Goal: Information Seeking & Learning: Learn about a topic

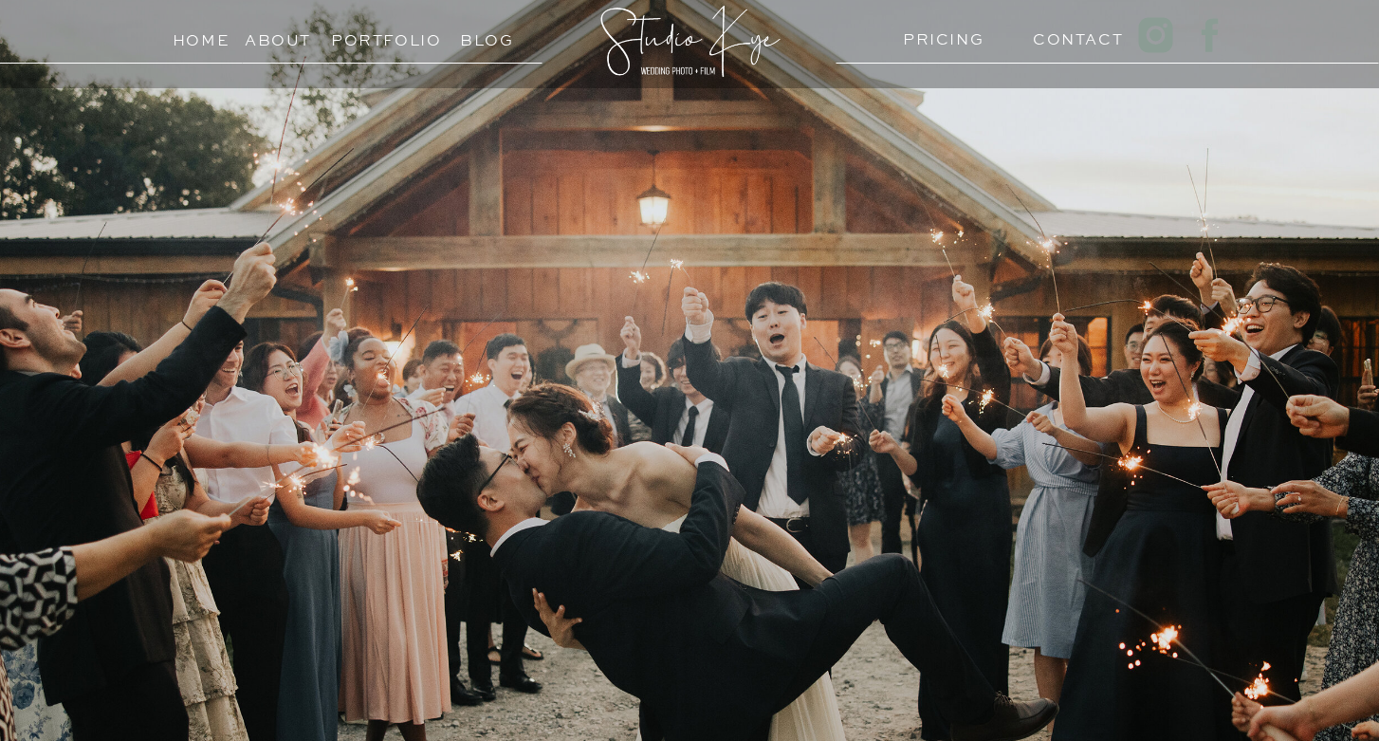
click at [967, 43] on h3 "PRICING" at bounding box center [939, 35] width 73 height 18
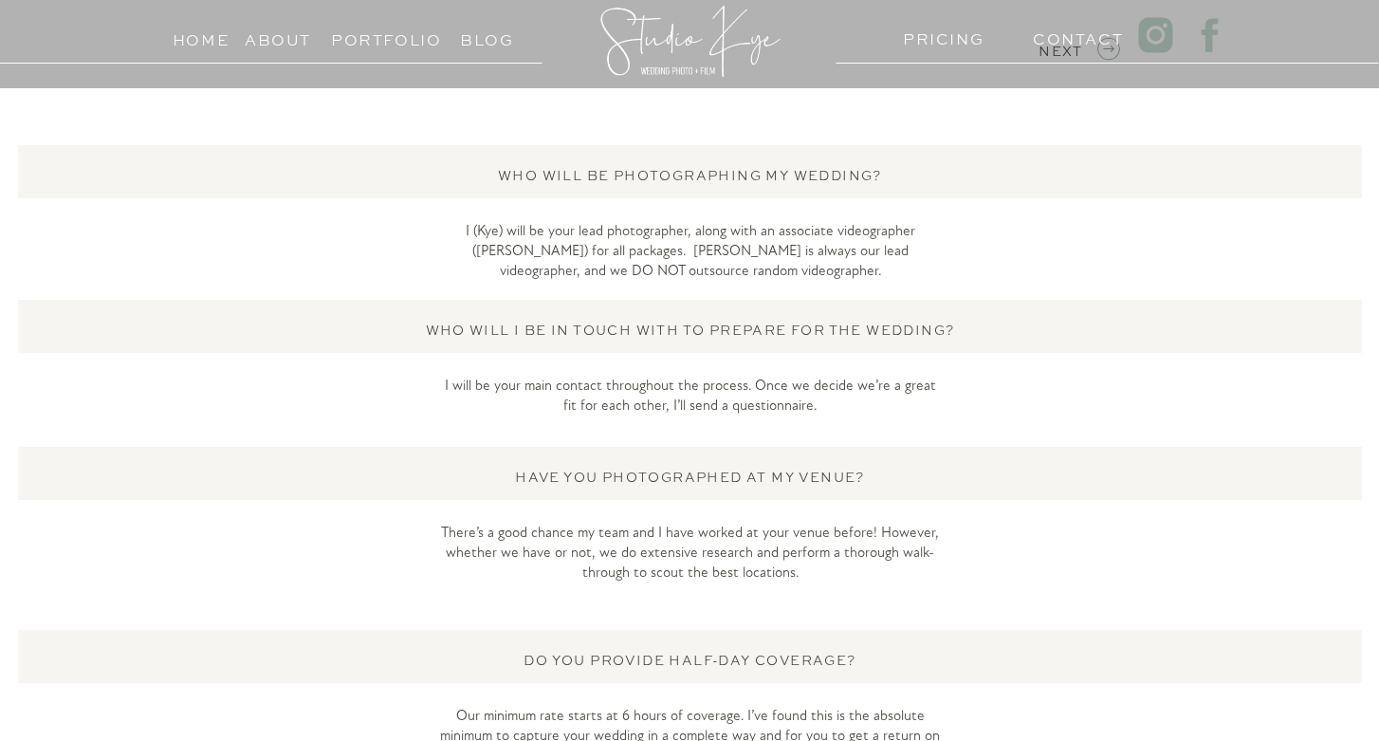
scroll to position [3225, 0]
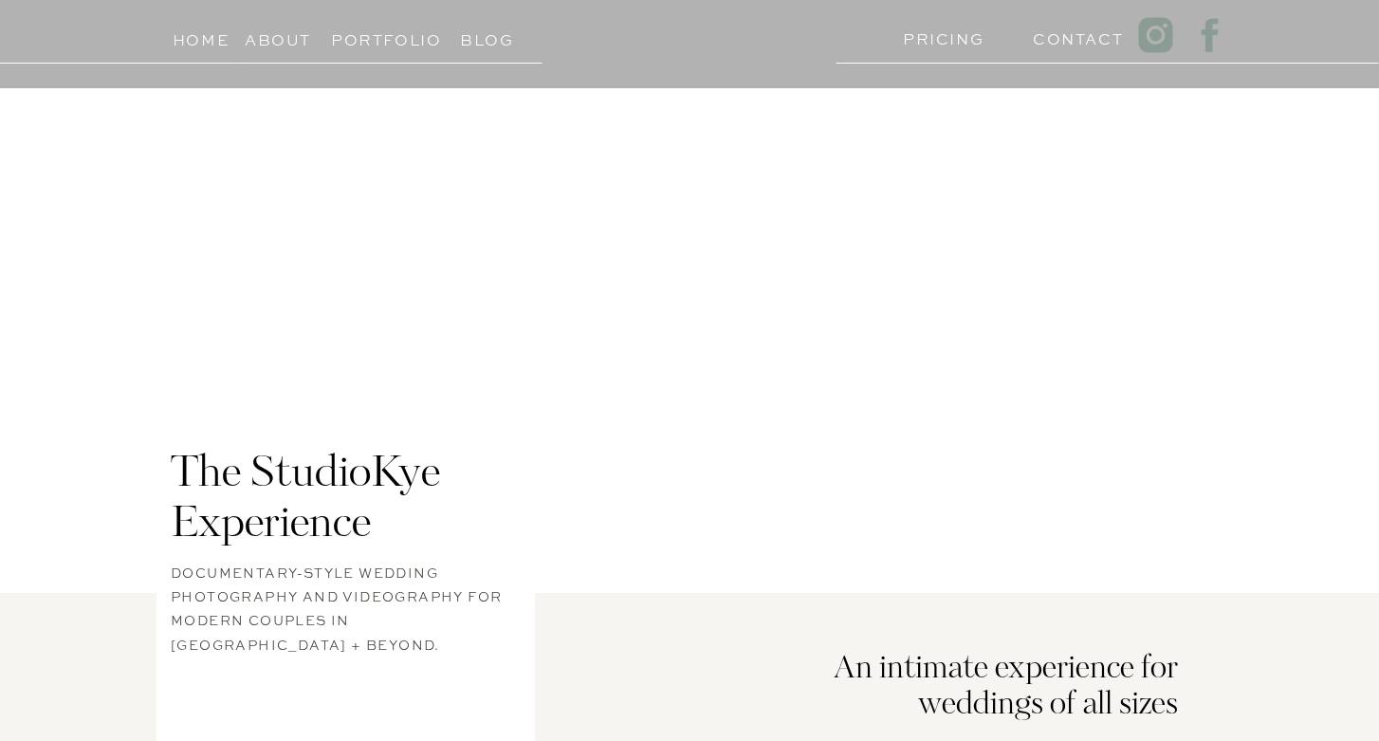
scroll to position [3225, 0]
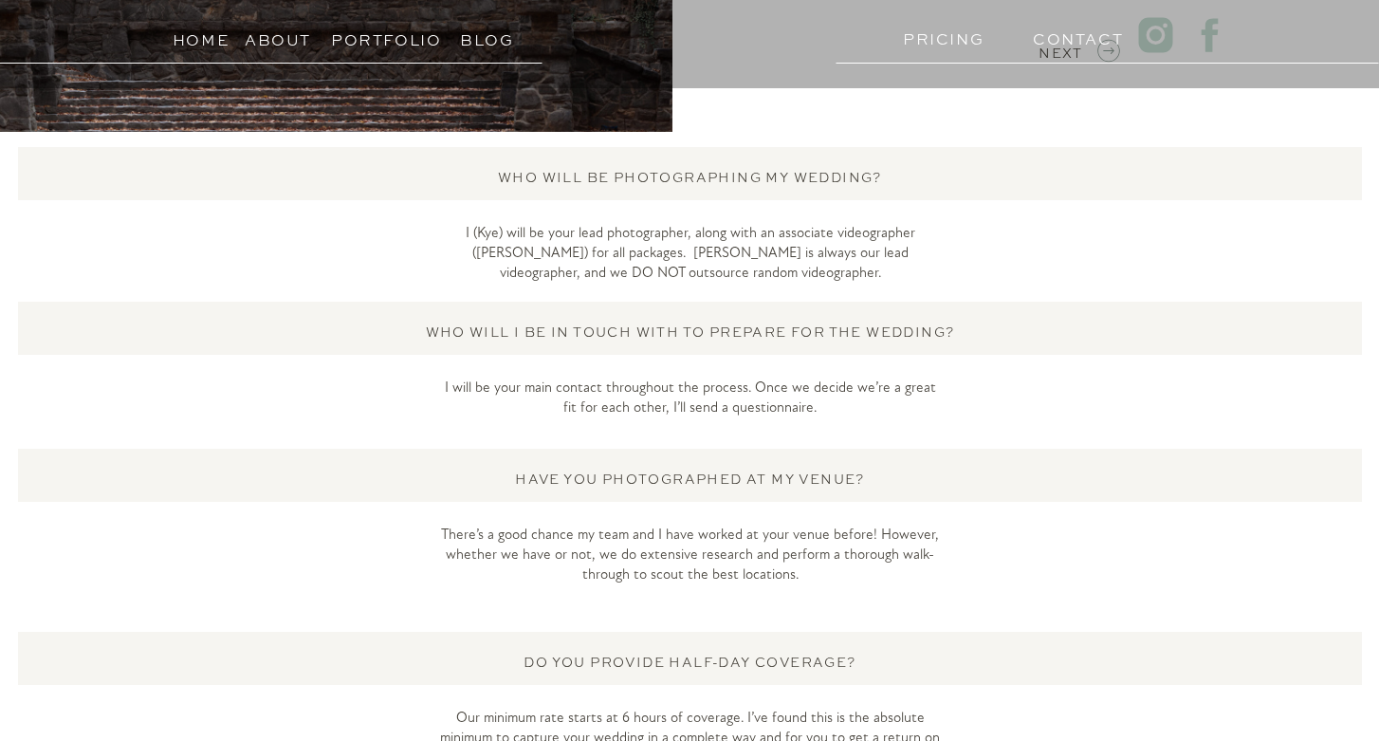
click at [960, 32] on h3 "PRICING" at bounding box center [939, 35] width 73 height 18
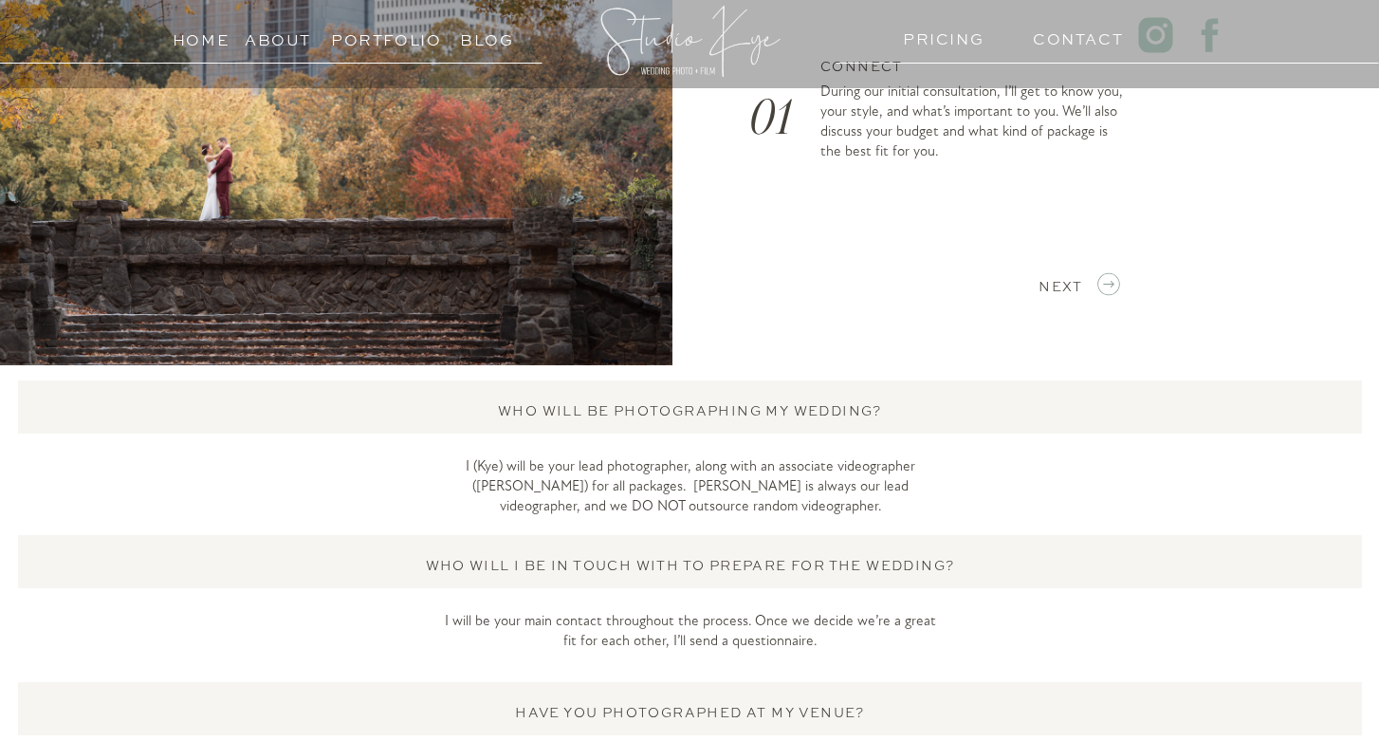
scroll to position [2931, 0]
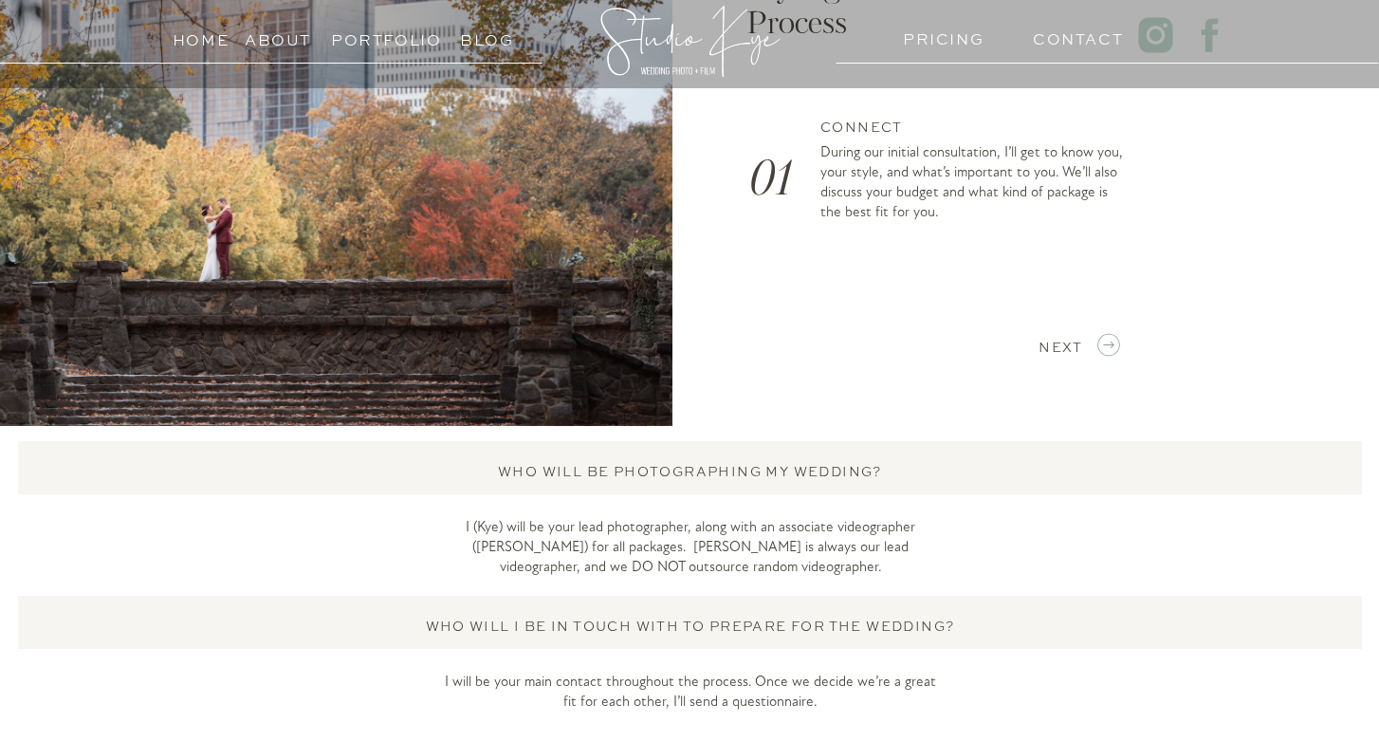
click at [945, 38] on h3 "PRICING" at bounding box center [939, 35] width 73 height 18
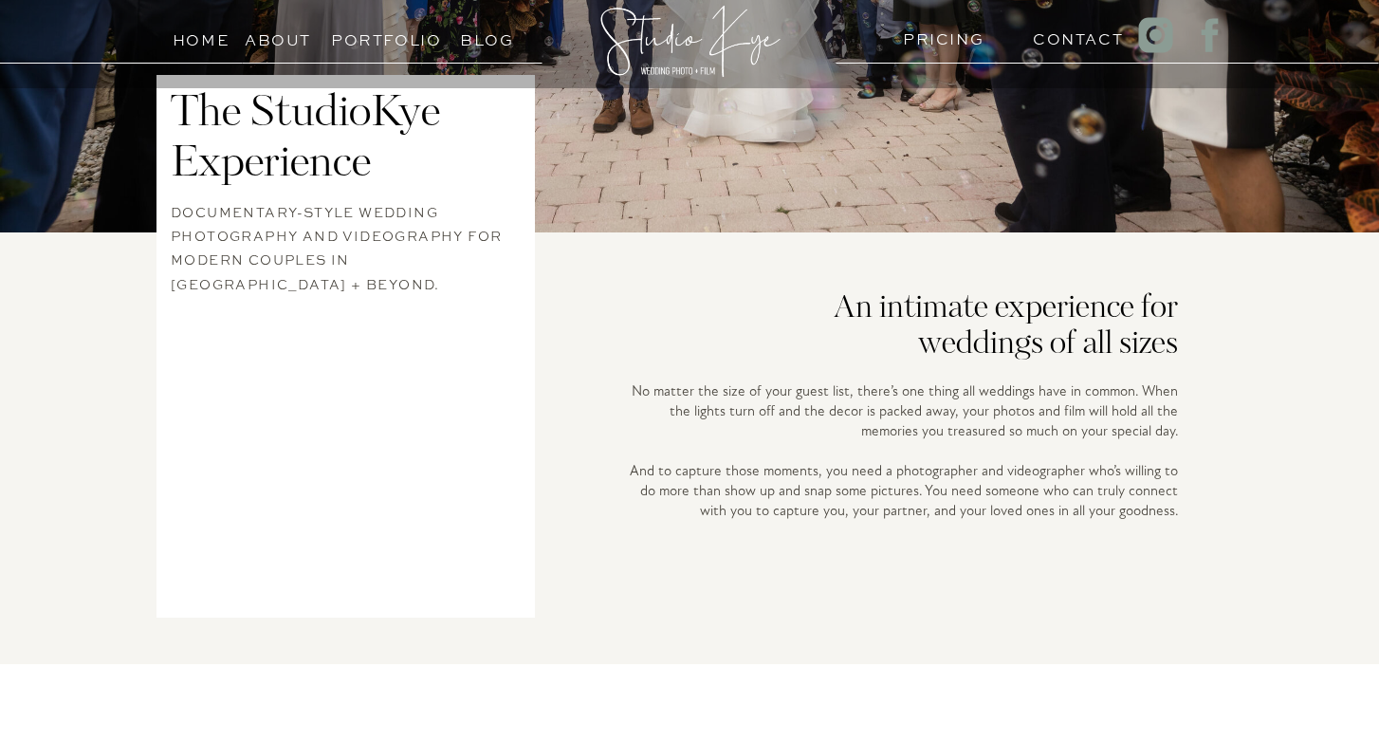
scroll to position [0, 0]
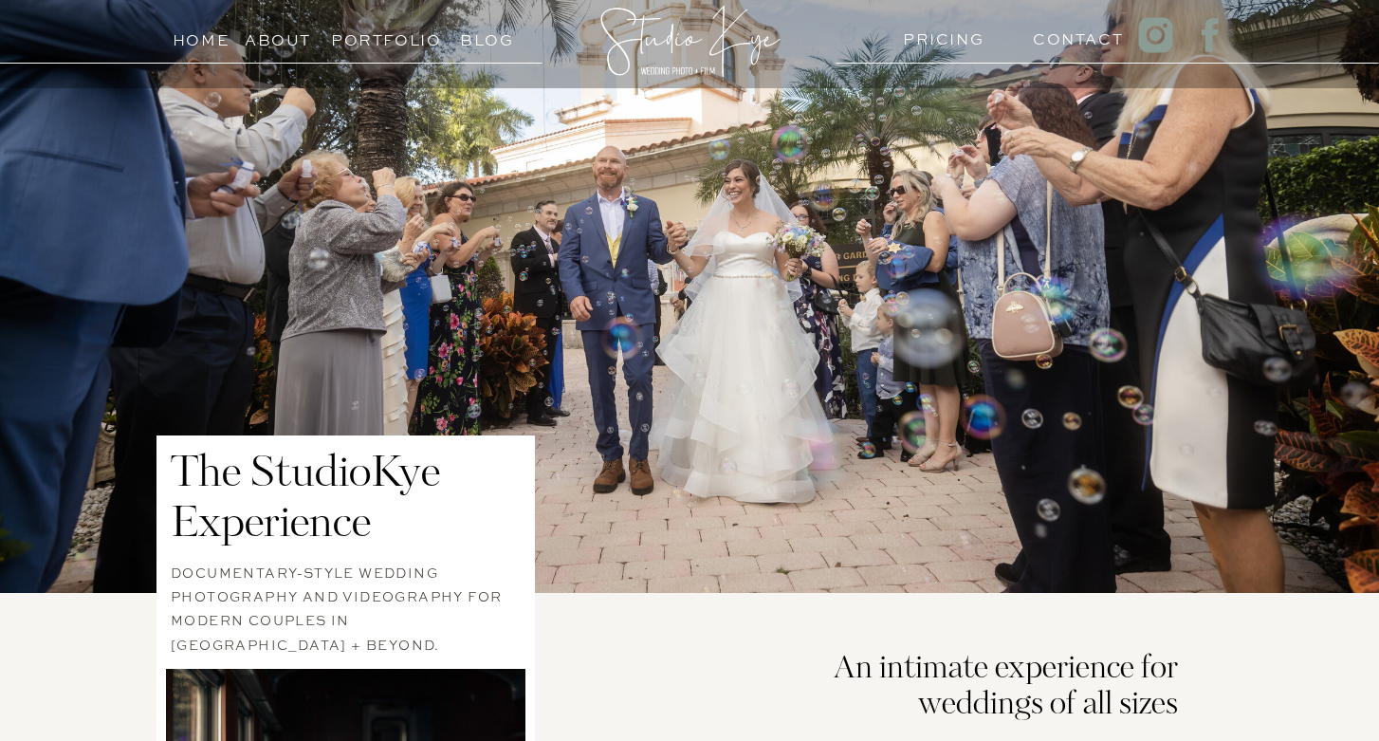
click at [948, 44] on h3 "PRICING" at bounding box center [939, 35] width 73 height 18
click at [915, 35] on h3 "PRICING" at bounding box center [939, 35] width 73 height 18
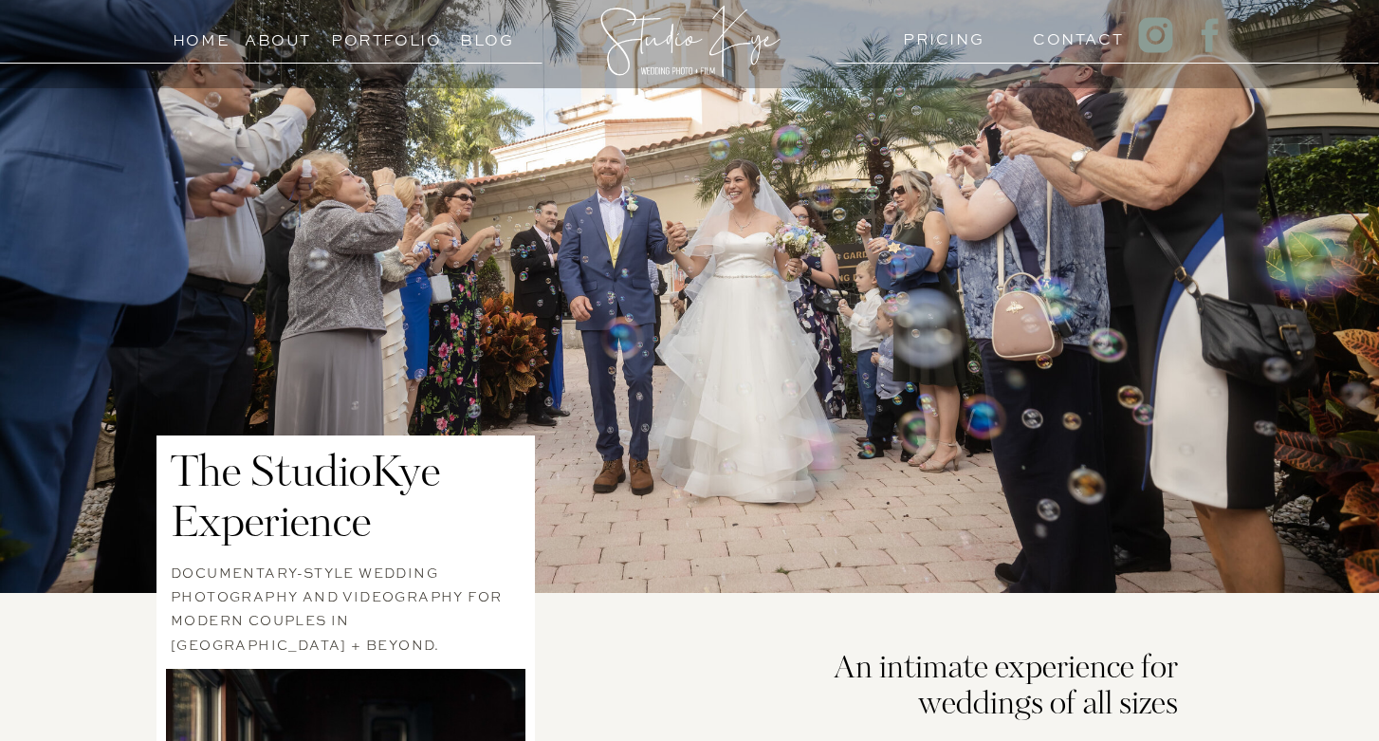
click at [915, 35] on h3 "PRICING" at bounding box center [939, 35] width 73 height 18
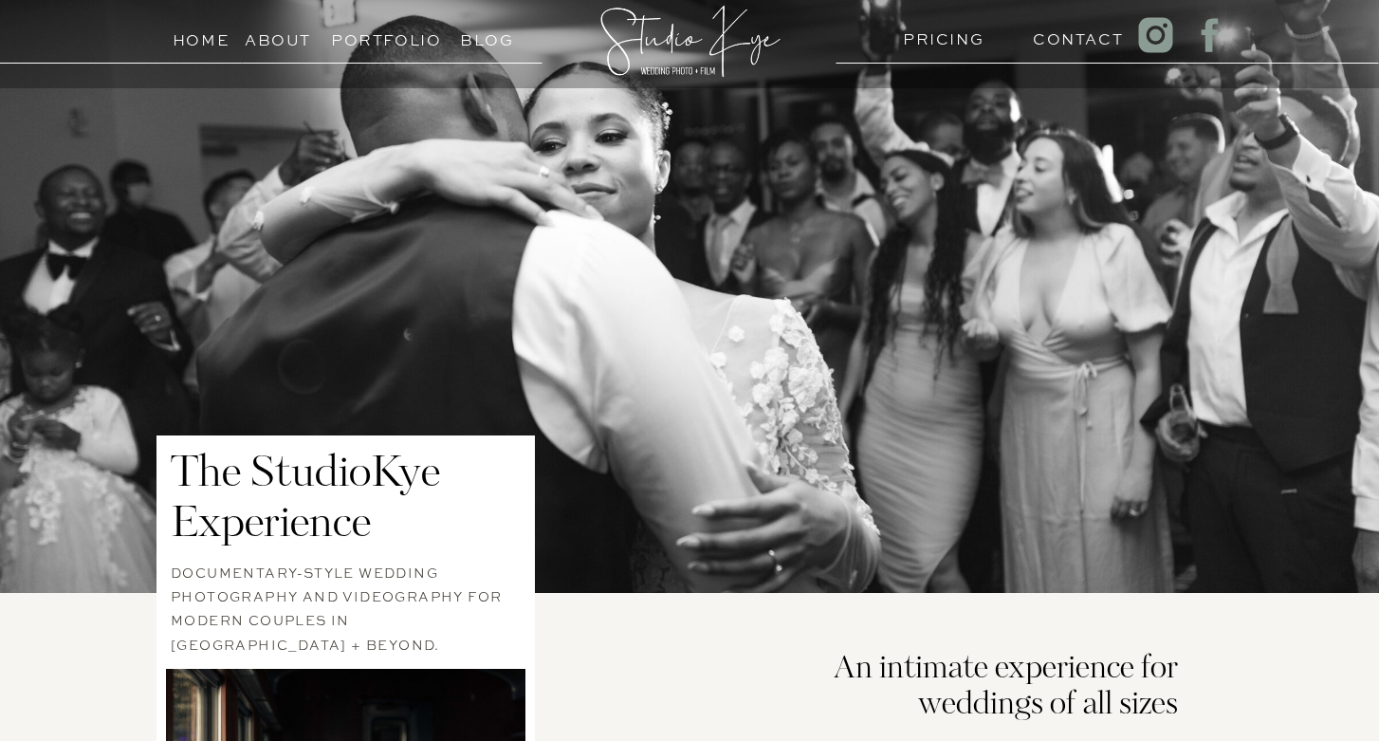
click at [915, 35] on h3 "PRICING" at bounding box center [939, 35] width 73 height 18
click at [950, 37] on h3 "PRICING" at bounding box center [939, 35] width 73 height 18
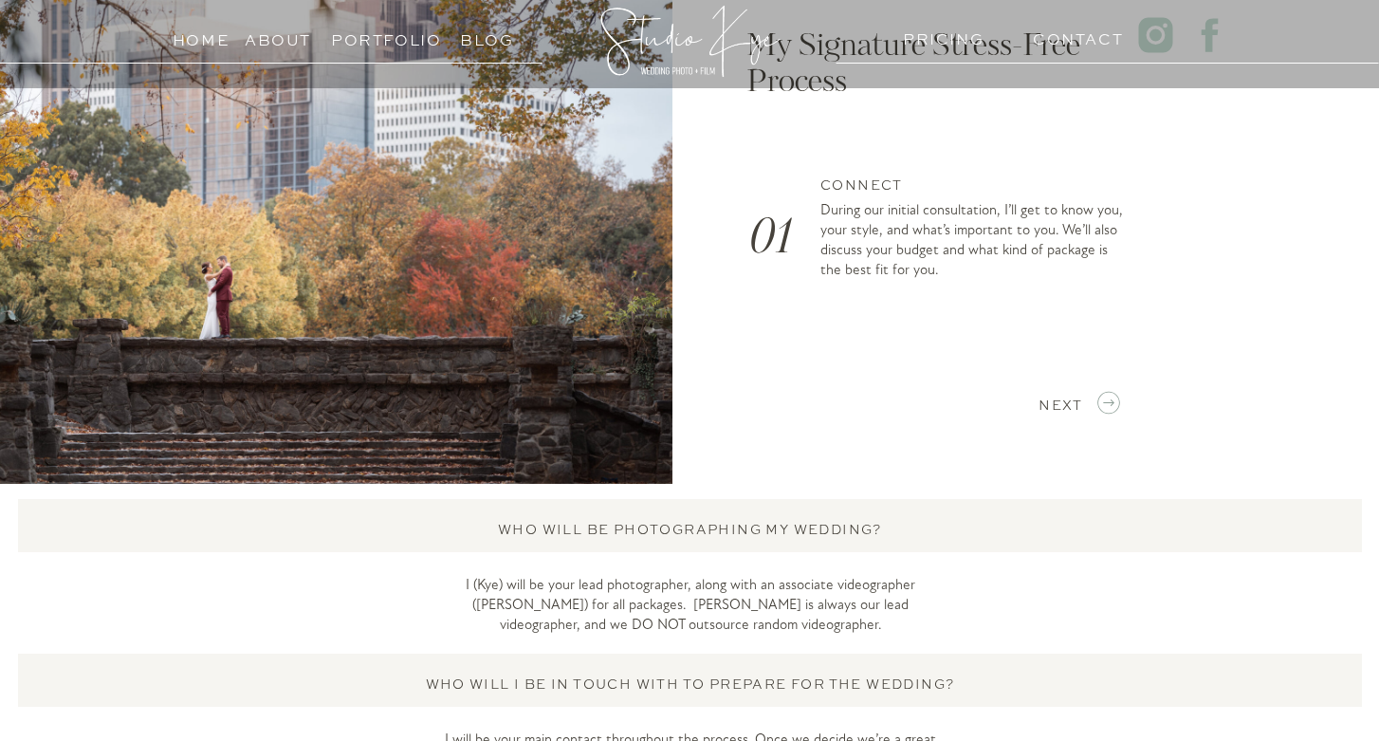
scroll to position [2879, 0]
